Goal: Information Seeking & Learning: Learn about a topic

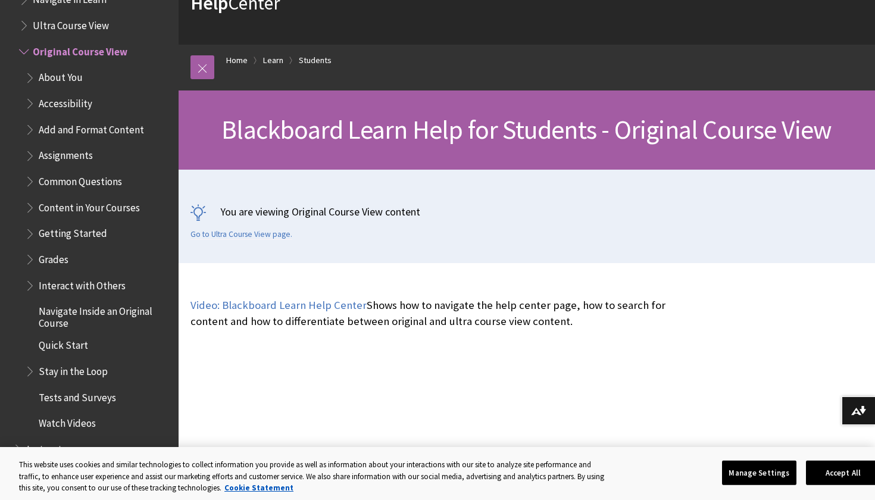
scroll to position [1387, 0]
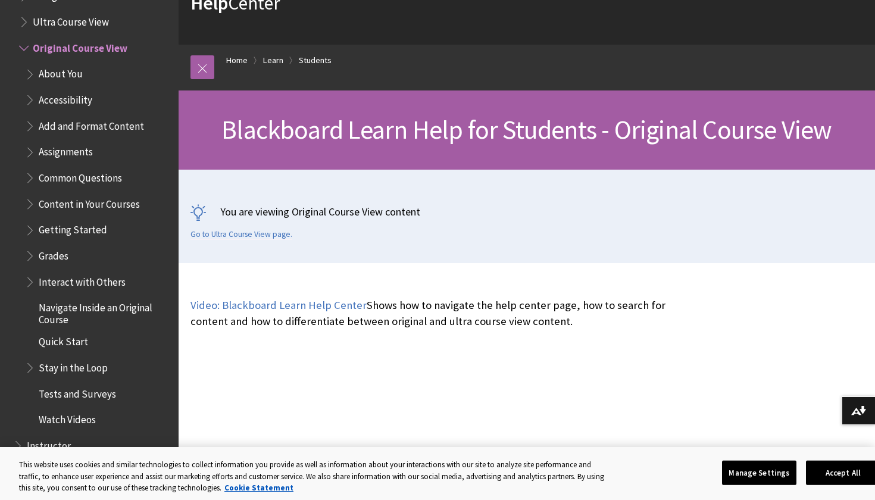
click at [55, 246] on span "Grades" at bounding box center [54, 254] width 30 height 16
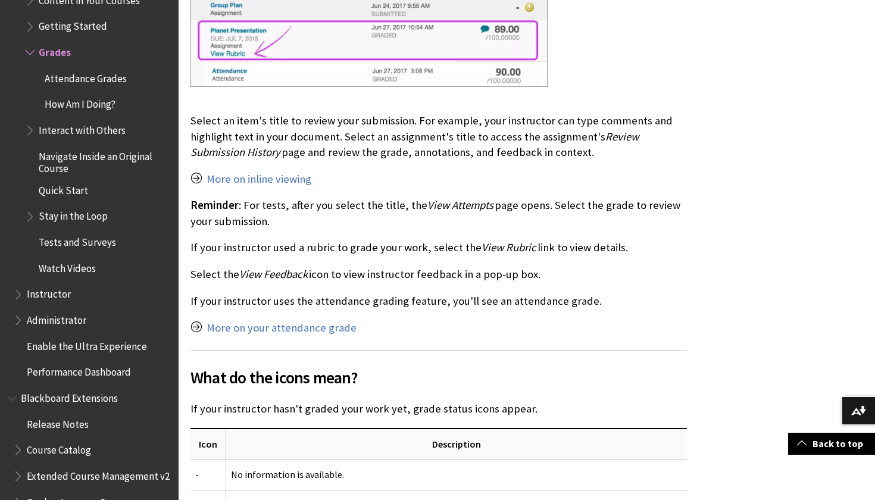
scroll to position [1523, 0]
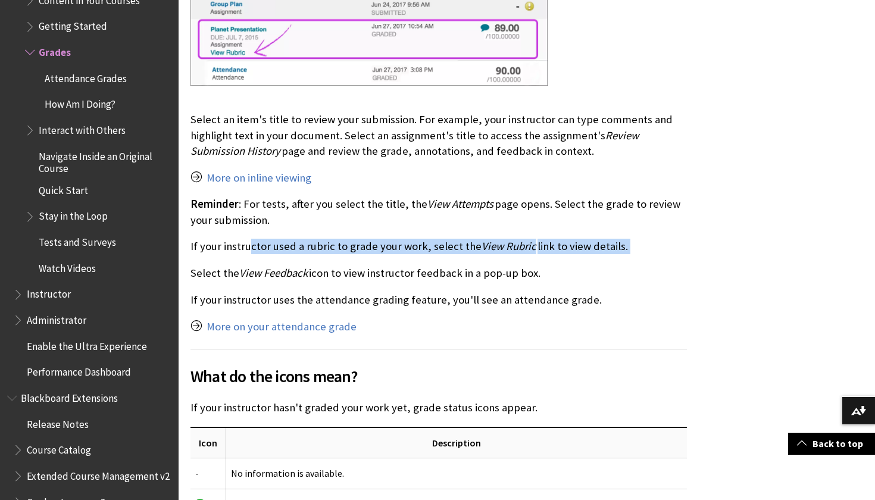
drag, startPoint x: 249, startPoint y: 235, endPoint x: 263, endPoint y: 251, distance: 20.3
click at [263, 251] on div "Where are my grades? You can see grades for all of your courses or one course a…" at bounding box center [439, 376] width 497 height 2667
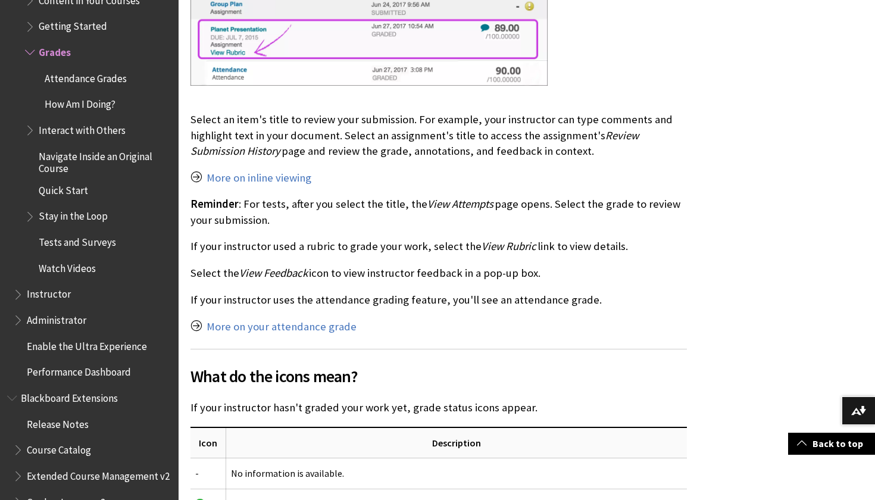
click at [251, 294] on p "If your instructor uses the attendance grading feature, you'll see an attendanc…" at bounding box center [439, 299] width 497 height 15
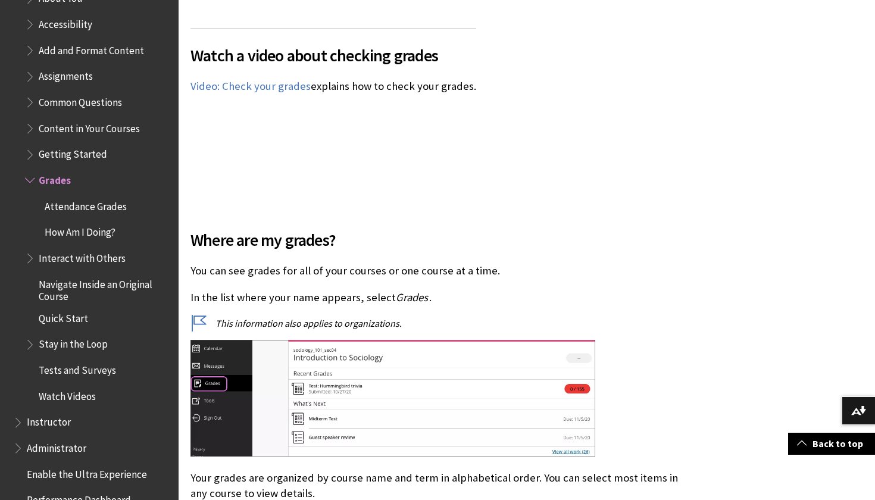
scroll to position [1456, 0]
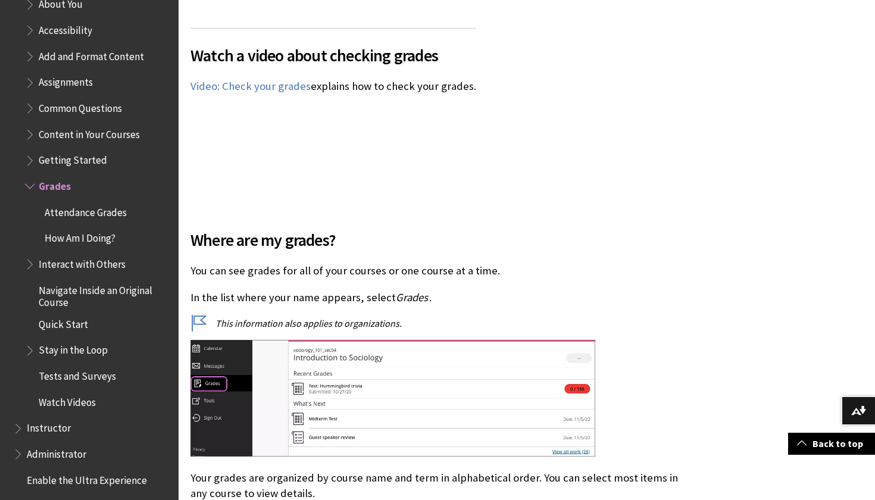
click at [80, 98] on span "Common Questions" at bounding box center [80, 106] width 83 height 16
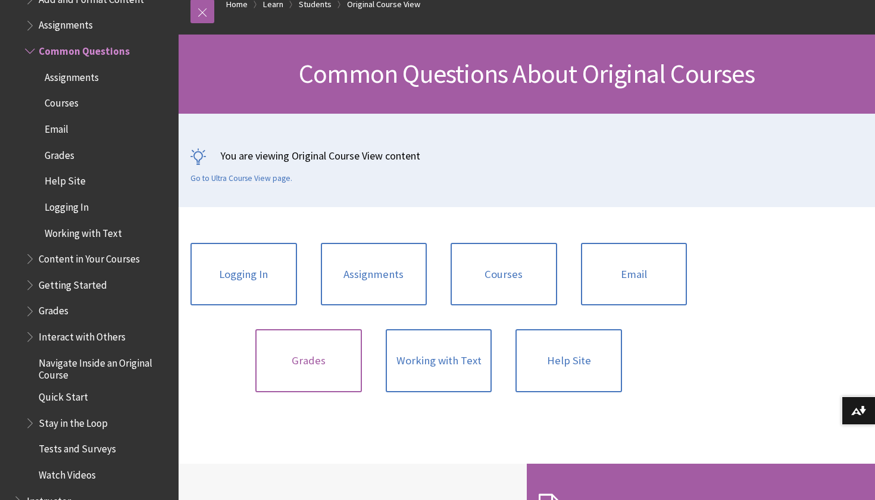
scroll to position [136, 0]
click at [354, 363] on link "Grades" at bounding box center [308, 360] width 107 height 63
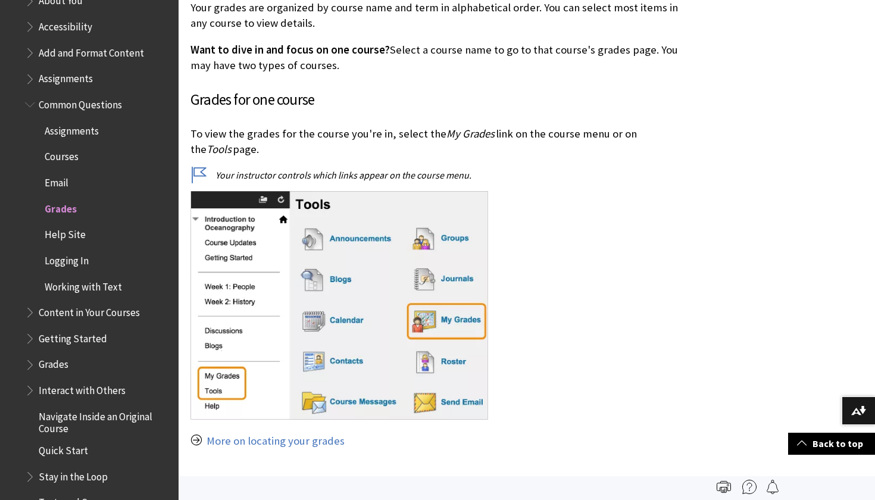
scroll to position [1415, 0]
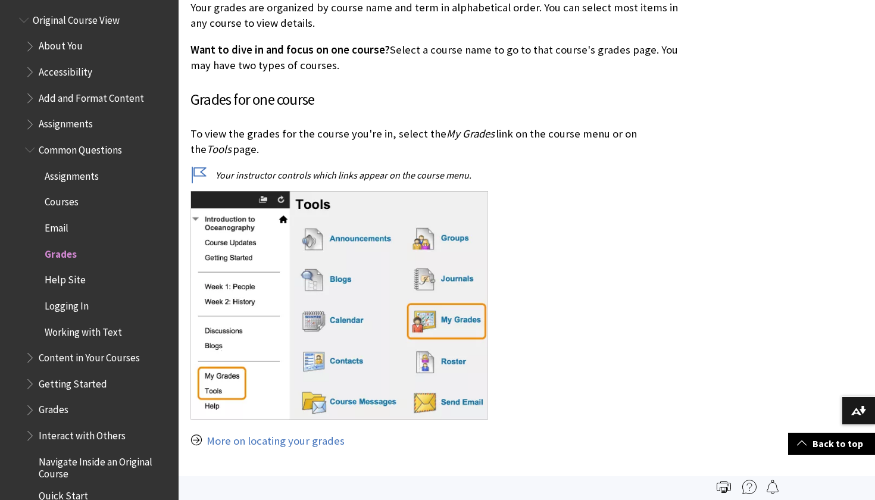
click at [70, 140] on span "Common Questions" at bounding box center [80, 148] width 83 height 16
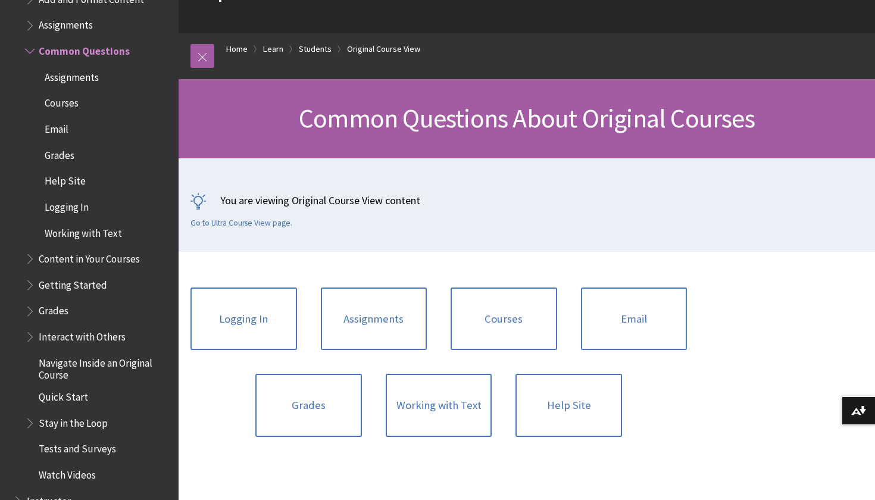
scroll to position [118, 0]
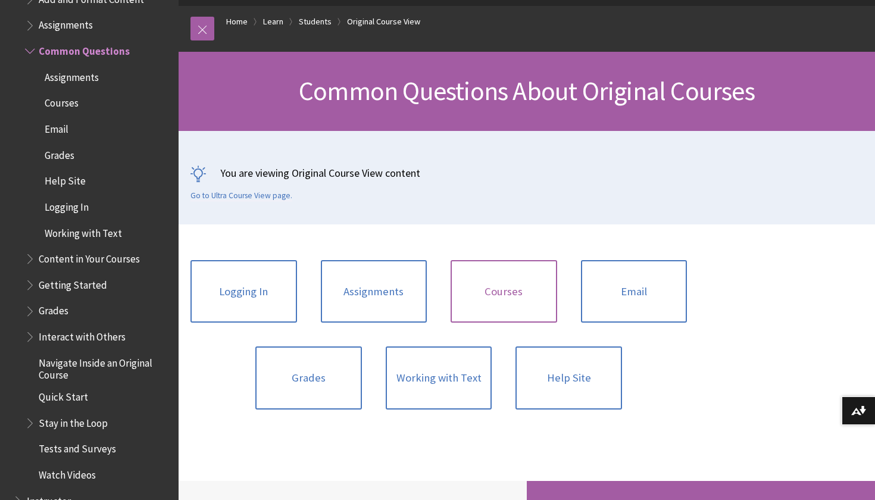
click at [513, 290] on link "Courses" at bounding box center [504, 291] width 107 height 63
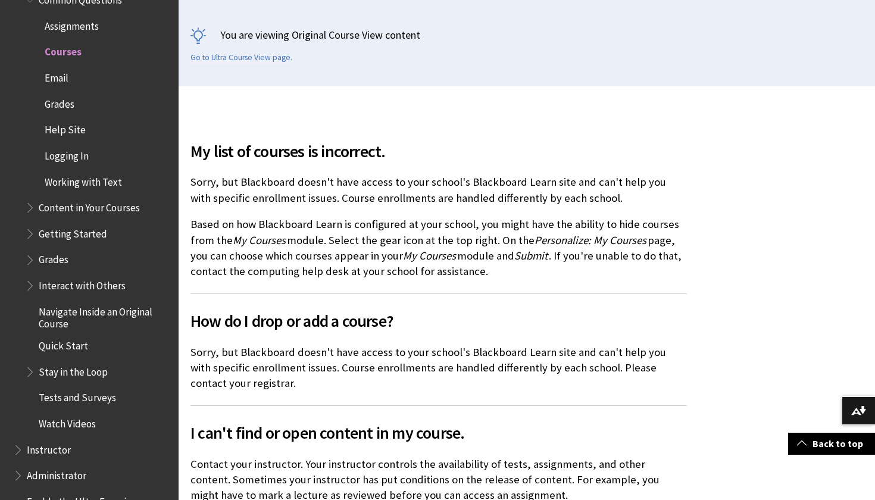
scroll to position [257, 0]
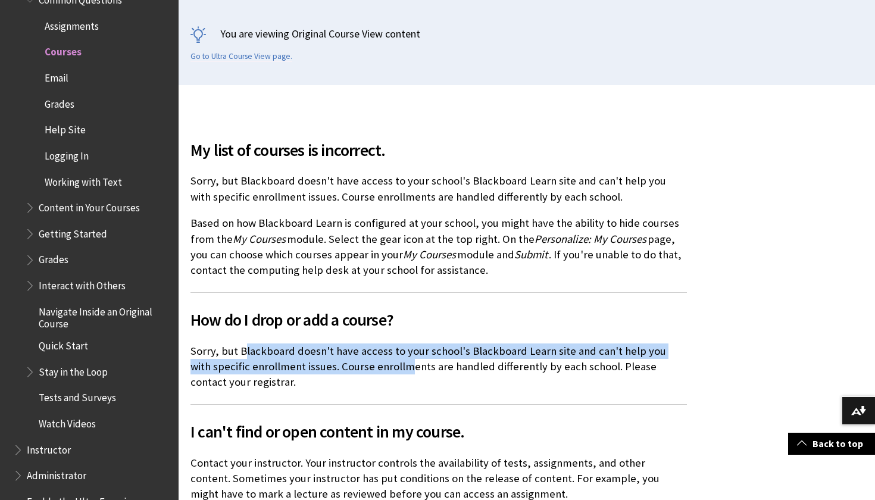
drag, startPoint x: 245, startPoint y: 344, endPoint x: 383, endPoint y: 360, distance: 138.5
click at [383, 360] on p "Sorry, but Blackboard doesn't have access to your school's Blackboard Learn sit…" at bounding box center [439, 367] width 497 height 47
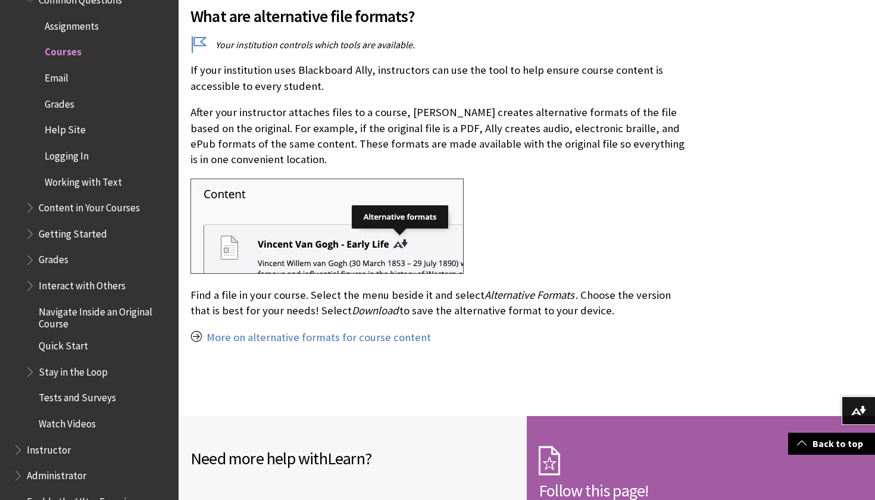
scroll to position [1670, 0]
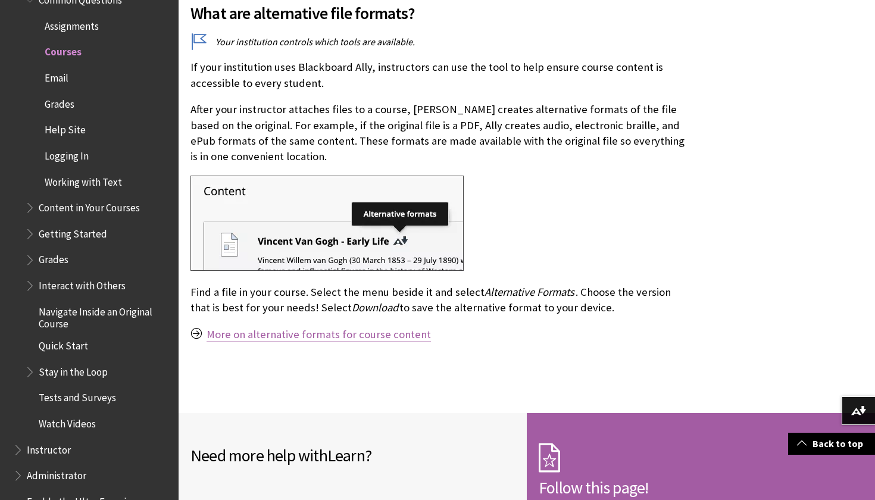
click at [358, 329] on link "More on alternative formats for course content" at bounding box center [319, 334] width 224 height 14
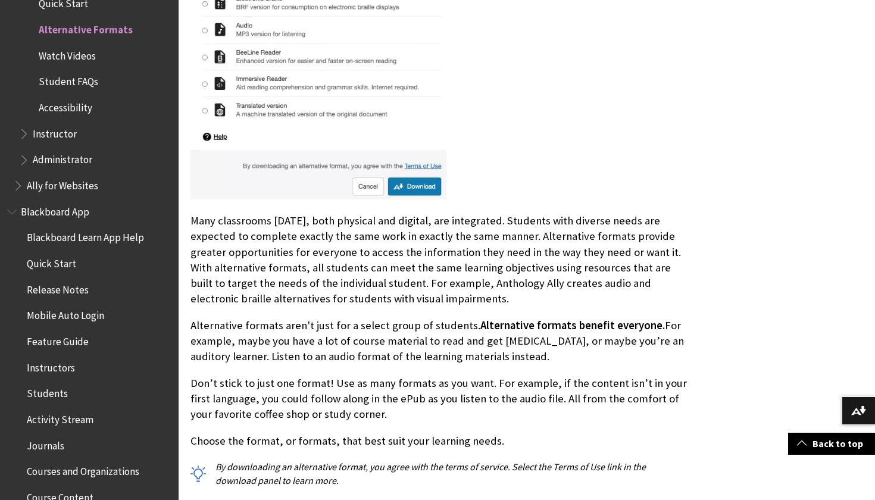
scroll to position [724, 0]
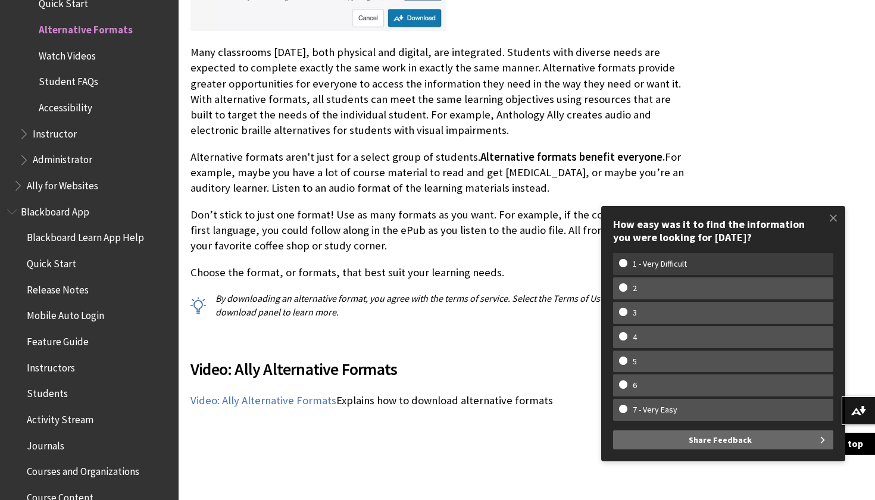
click at [668, 260] on label "1 - Very Difficult" at bounding box center [723, 264] width 220 height 22
click at [627, 260] on input "1 - Very Difficult" at bounding box center [623, 263] width 8 height 8
radio input "true"
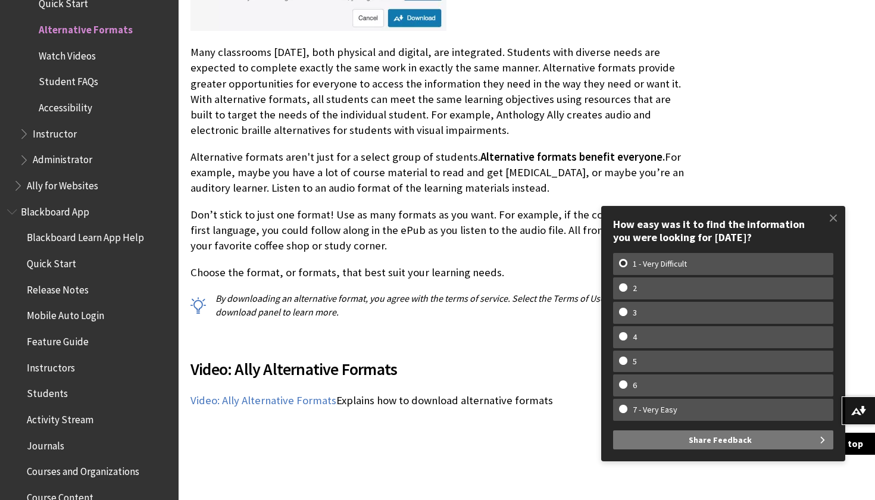
click at [703, 447] on span "Share Feedback" at bounding box center [720, 439] width 63 height 19
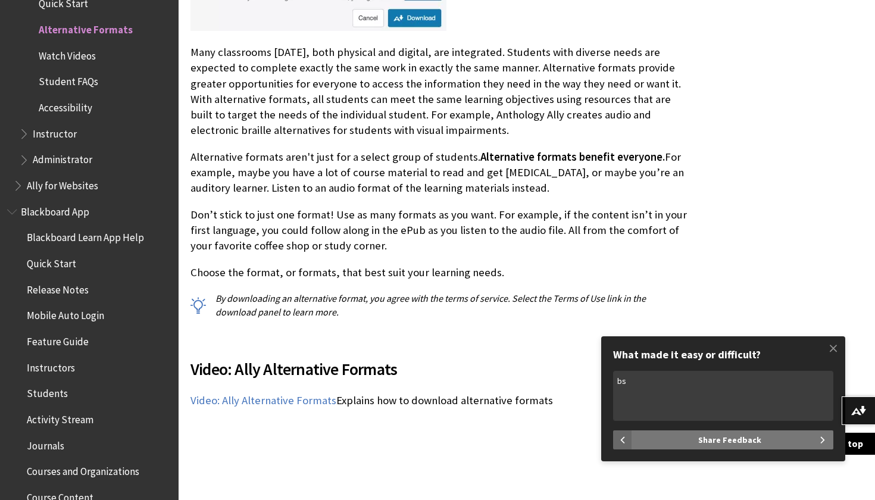
type textarea "bs"
click at [719, 438] on span "Share Feedback" at bounding box center [729, 439] width 63 height 19
